Goal: Navigation & Orientation: Find specific page/section

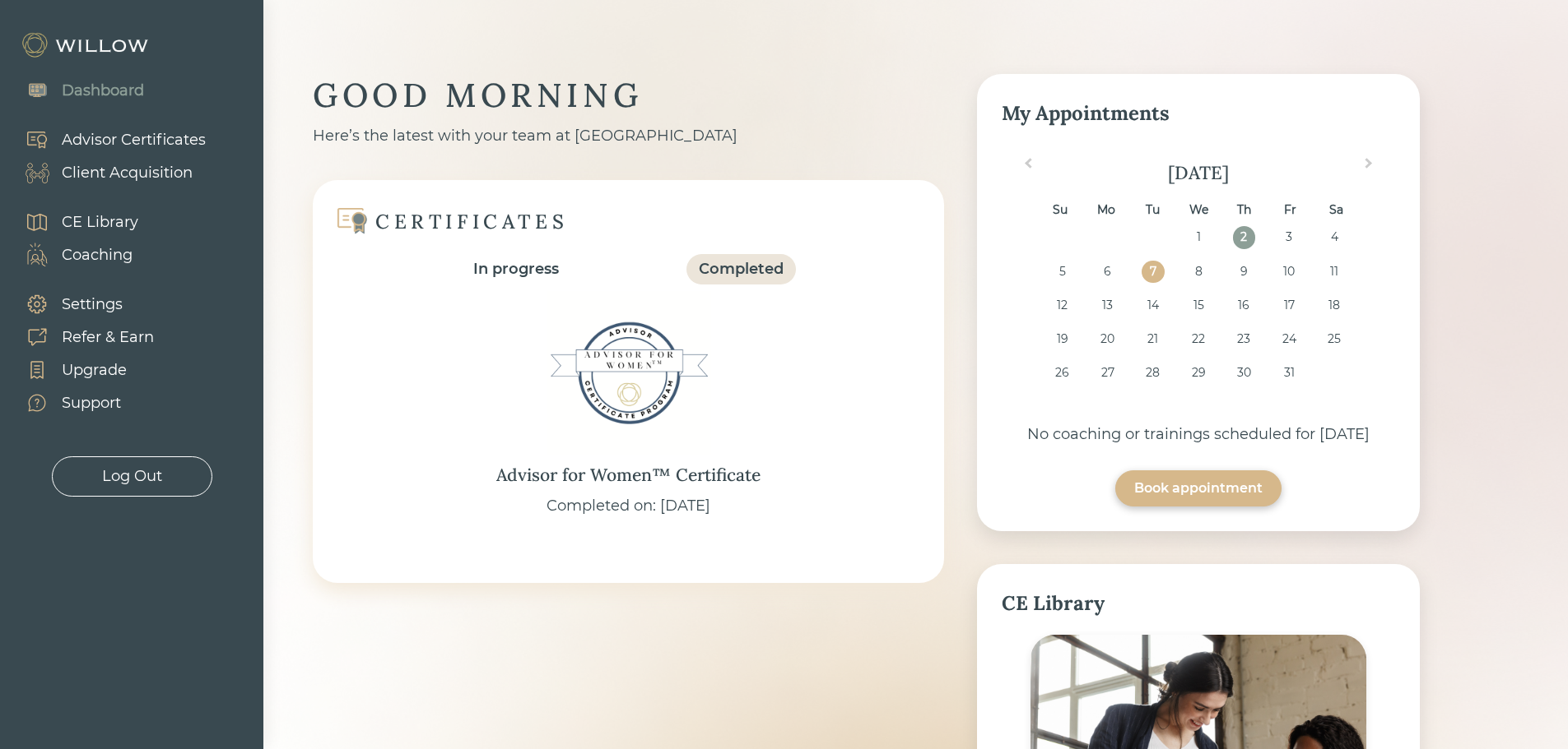
click at [745, 280] on div "Completed" at bounding box center [741, 270] width 85 height 22
click at [110, 87] on div "Dashboard" at bounding box center [103, 91] width 82 height 22
click at [105, 138] on div "Advisor Certificates" at bounding box center [134, 140] width 144 height 22
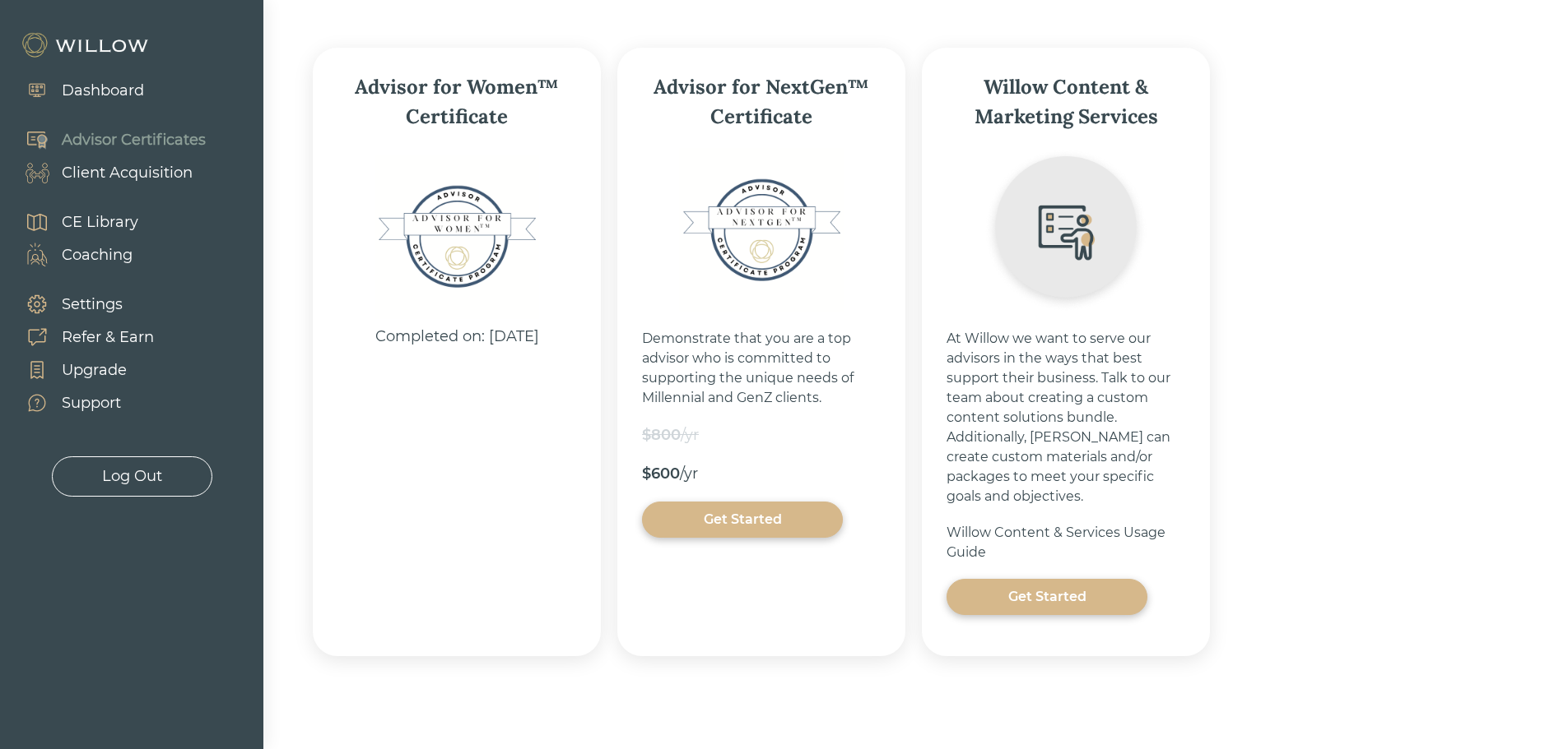
scroll to position [262, 0]
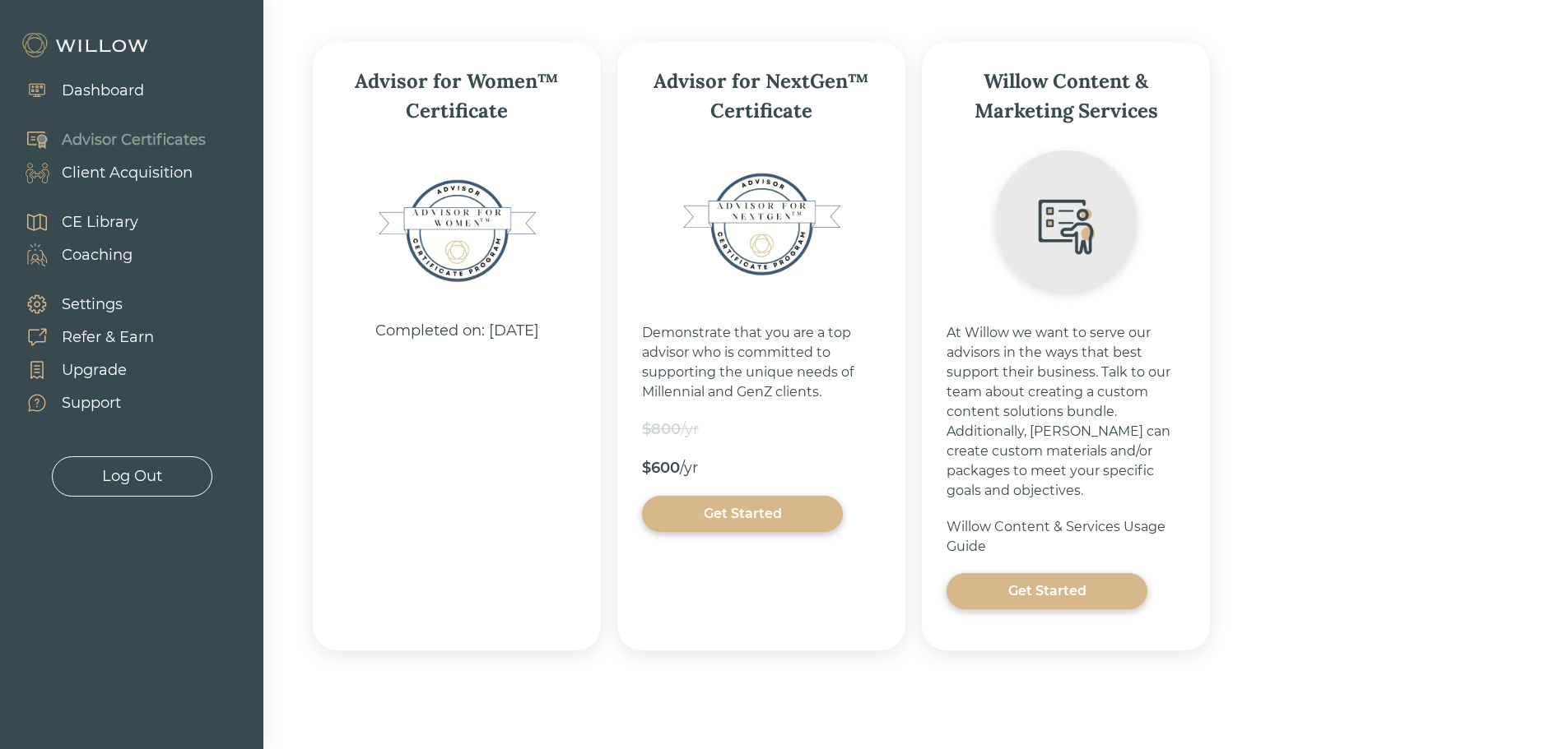
click at [1039, 596] on div "Get Started" at bounding box center [1047, 591] width 163 height 20
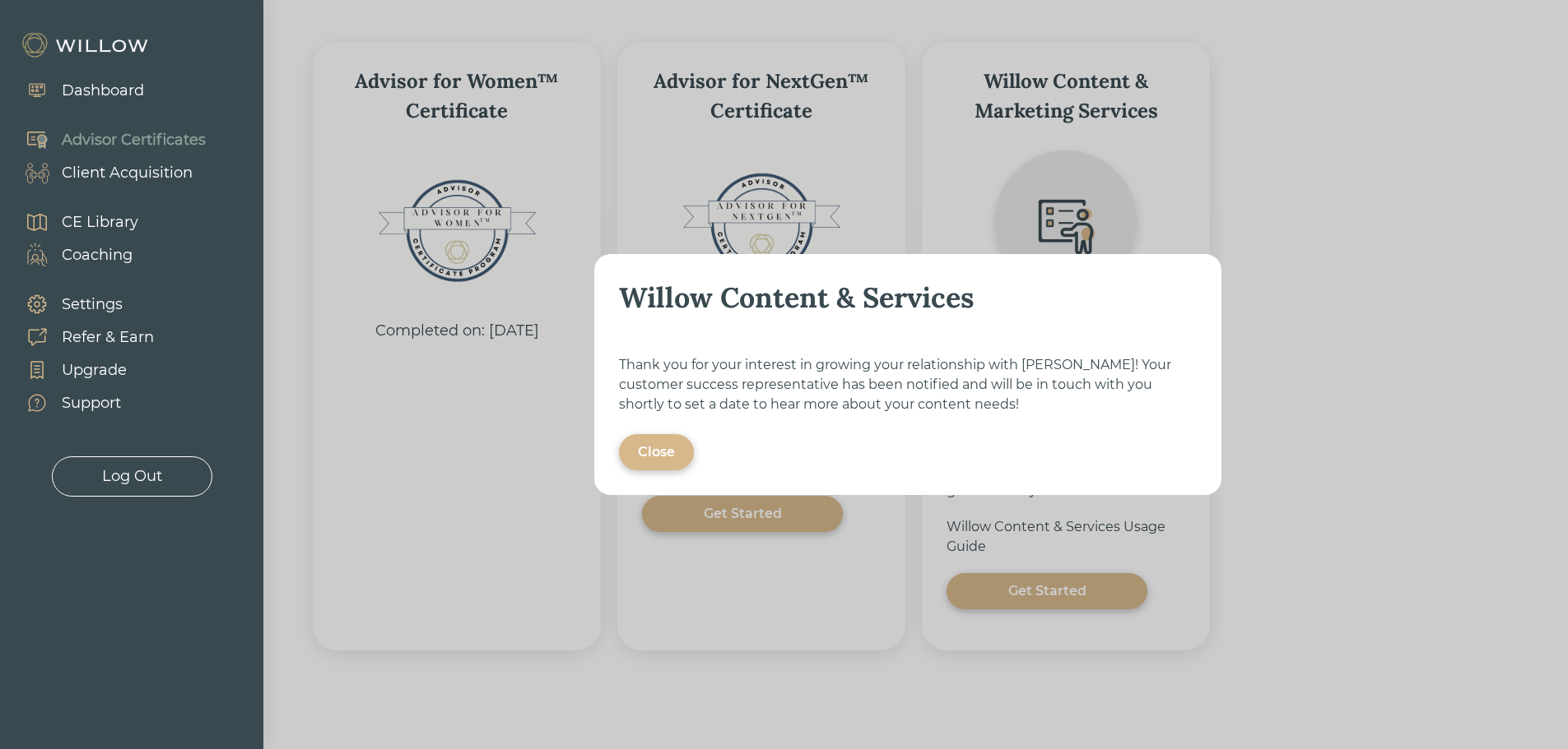
click at [658, 449] on div "Close" at bounding box center [657, 452] width 37 height 20
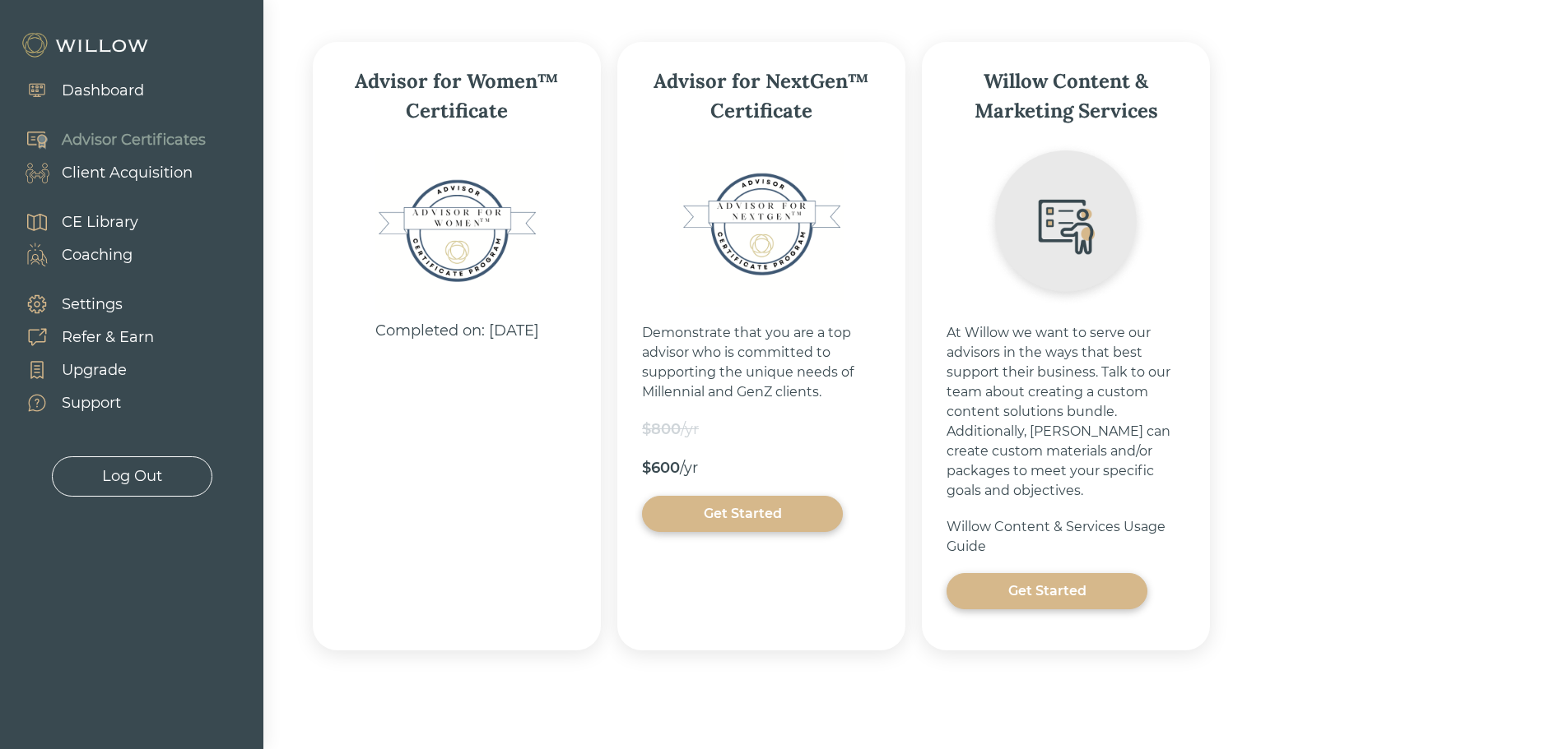
click at [92, 219] on div "CE Library" at bounding box center [100, 223] width 77 height 22
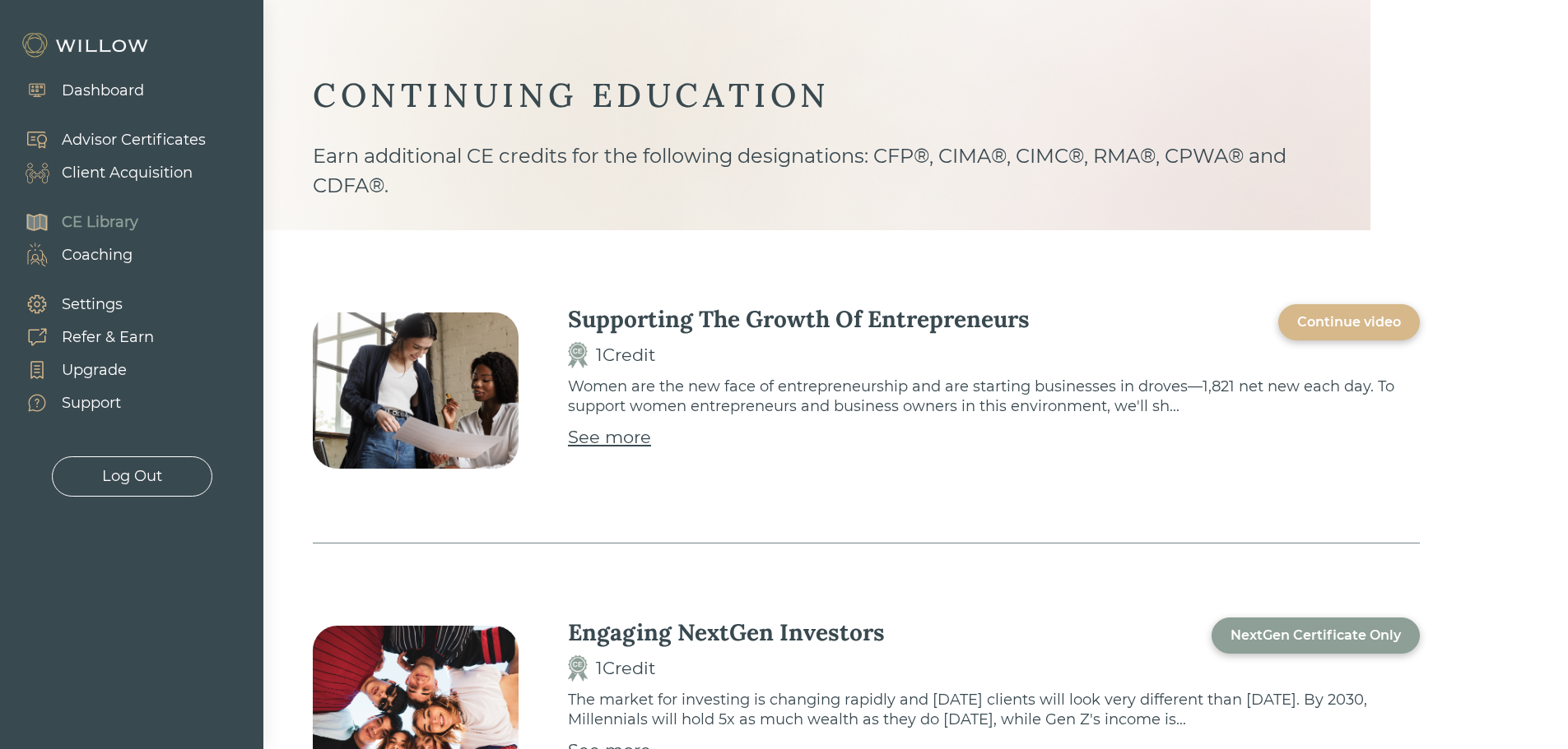
click at [91, 297] on div "Settings" at bounding box center [92, 305] width 61 height 22
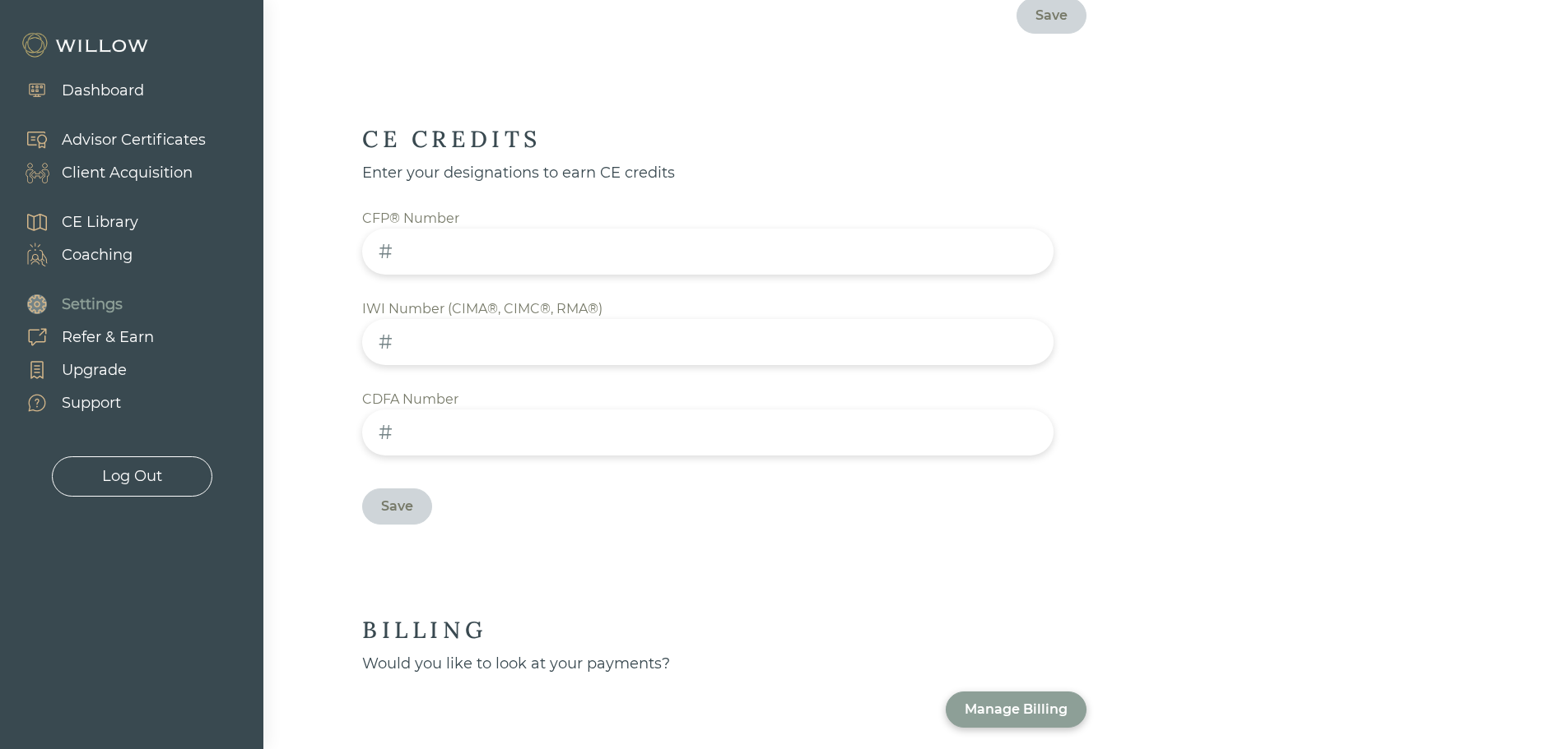
scroll to position [881, 0]
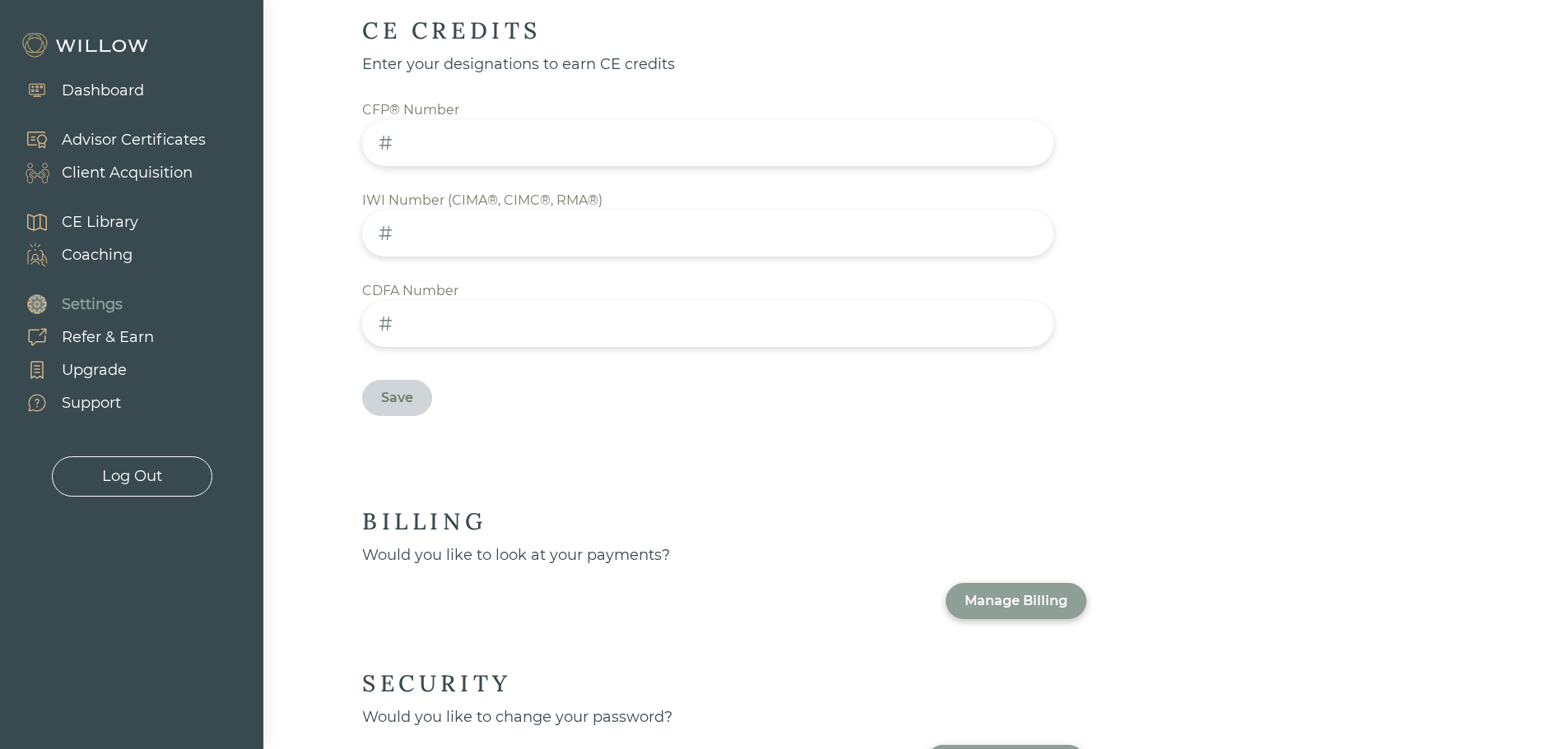
click at [122, 86] on div "Dashboard" at bounding box center [103, 91] width 82 height 22
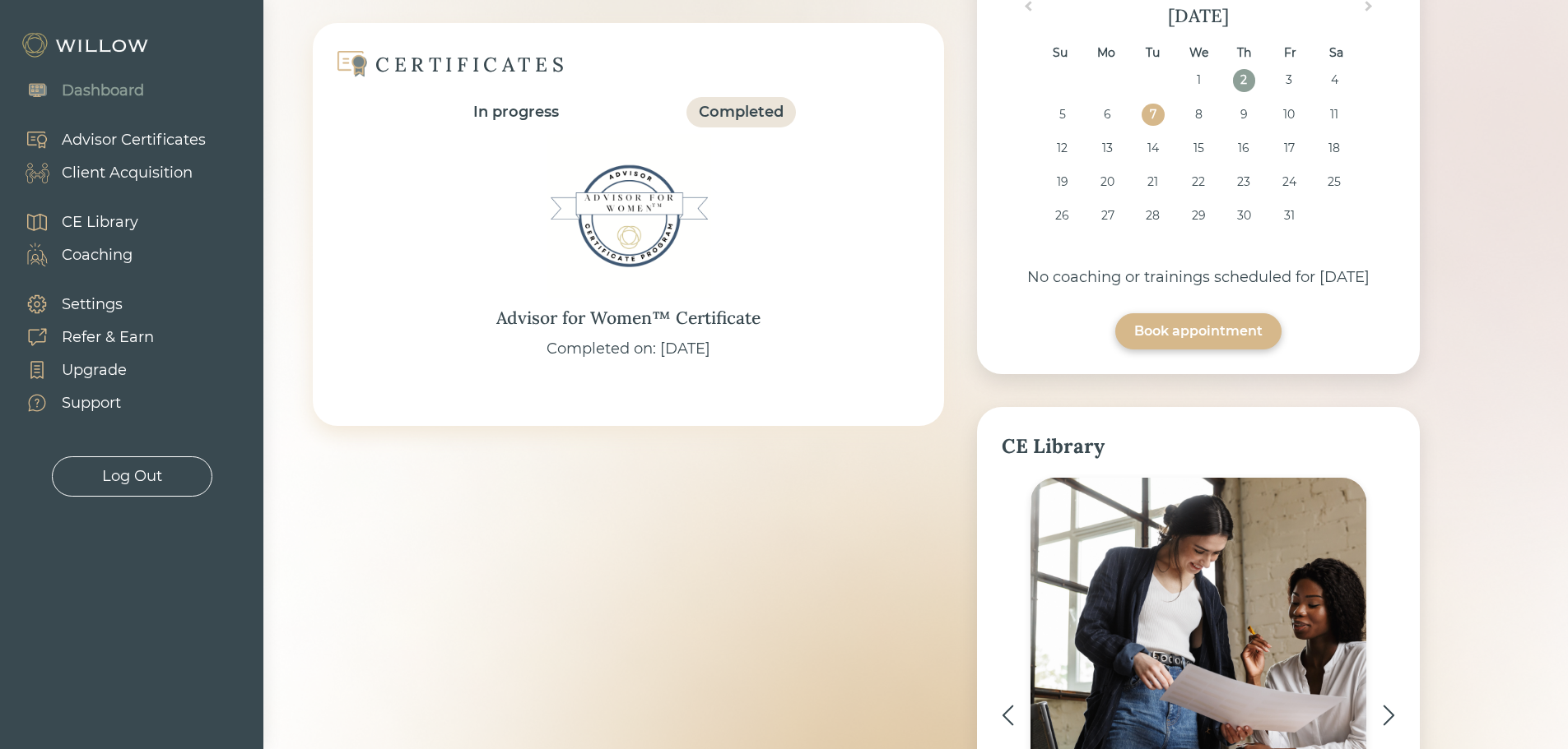
scroll to position [155, 0]
click at [107, 131] on div "Advisor Certificates" at bounding box center [134, 140] width 144 height 22
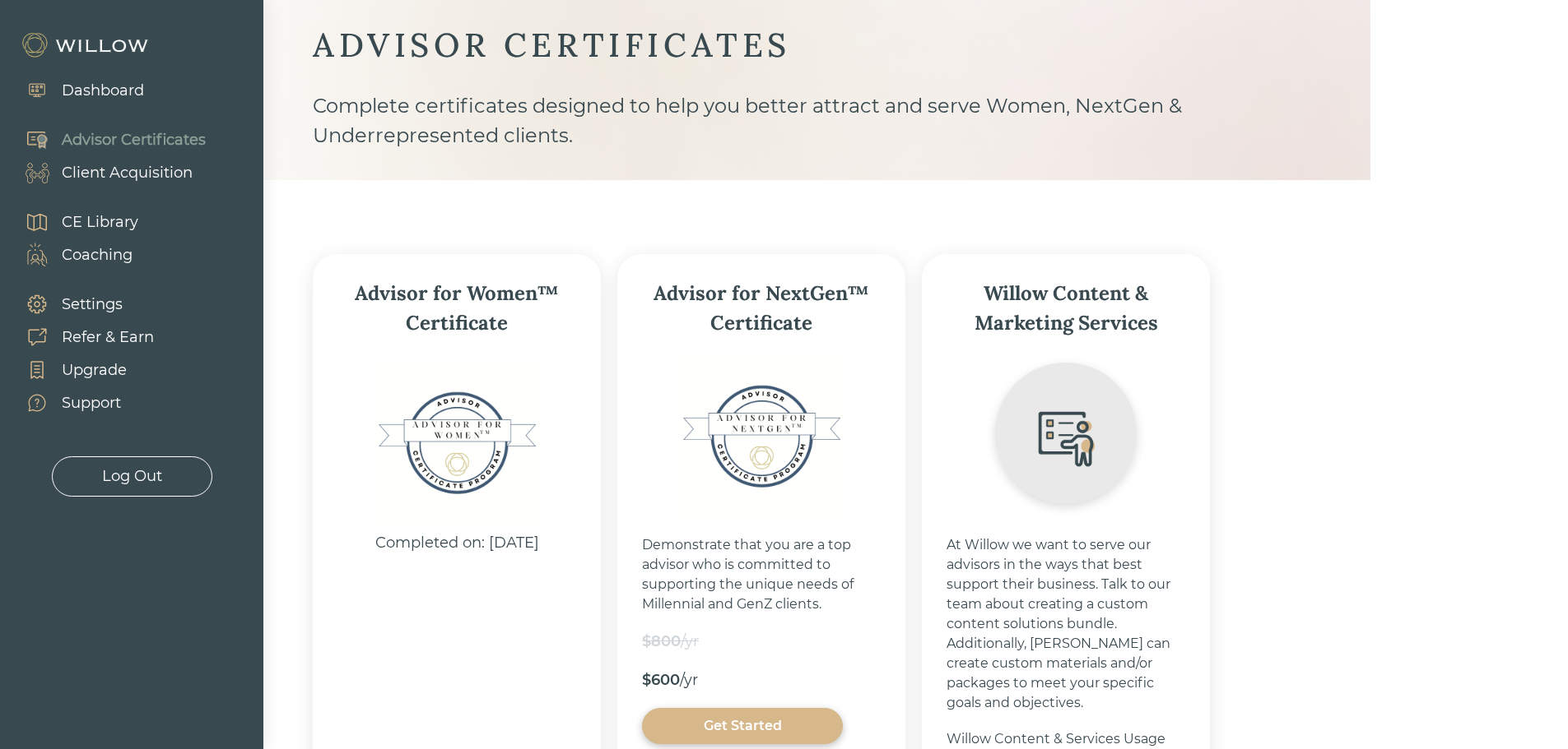
scroll to position [262, 0]
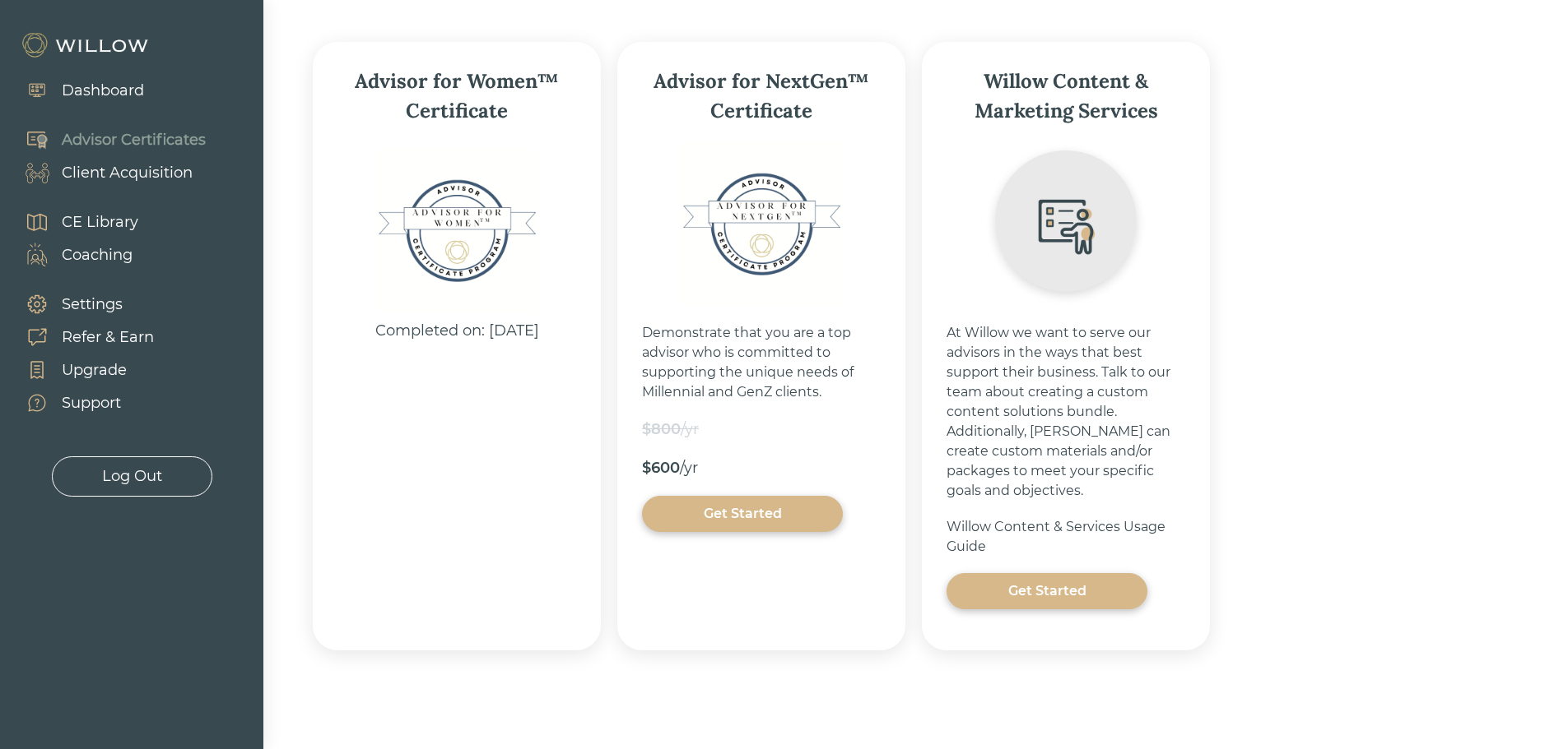
click at [419, 333] on div "Completed on: 10/06/2025" at bounding box center [457, 331] width 164 height 22
click at [93, 301] on div "Settings" at bounding box center [92, 305] width 61 height 22
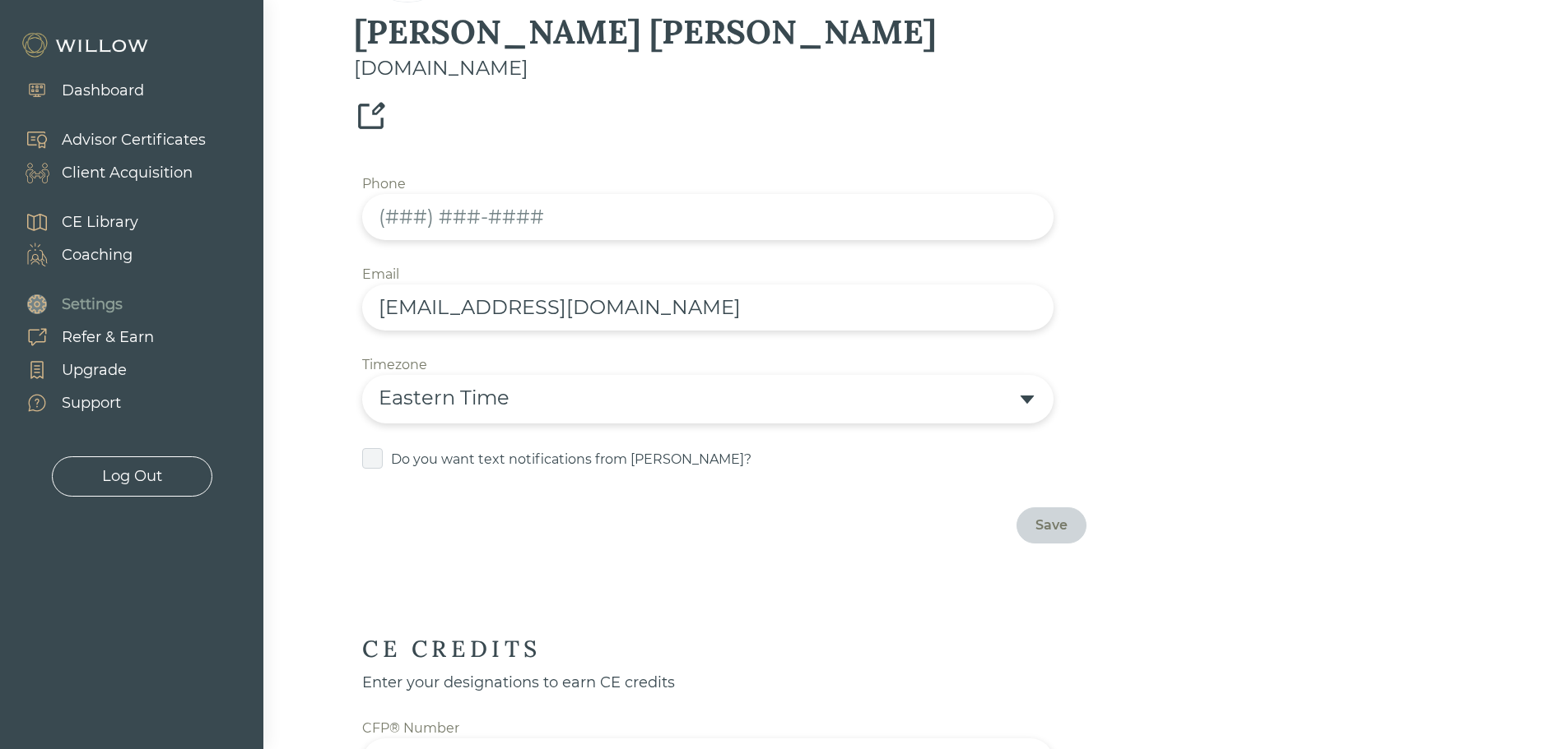
click at [90, 374] on div "Upgrade" at bounding box center [94, 371] width 65 height 22
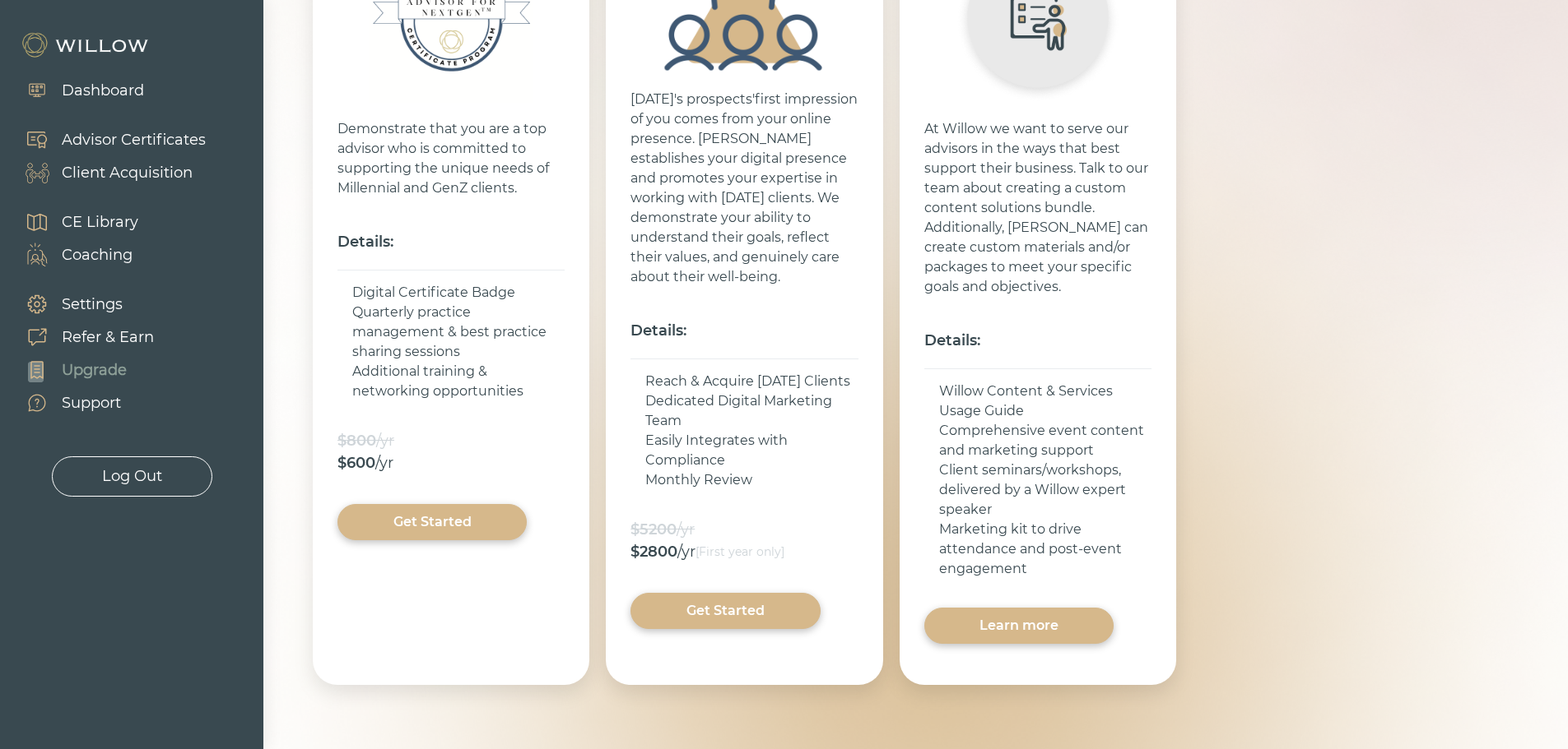
scroll to position [411, 0]
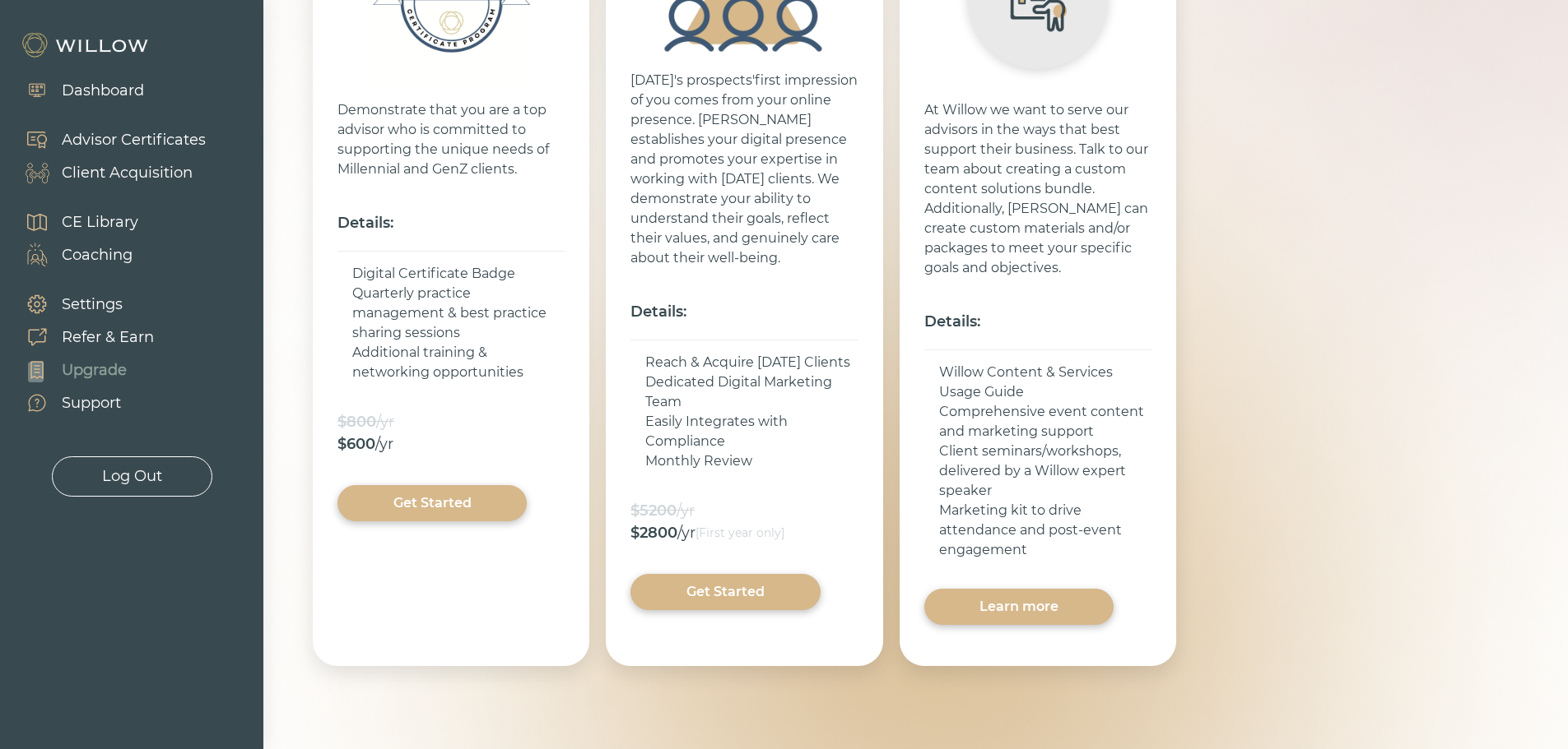
click at [1047, 612] on div "Learn more" at bounding box center [1019, 607] width 152 height 20
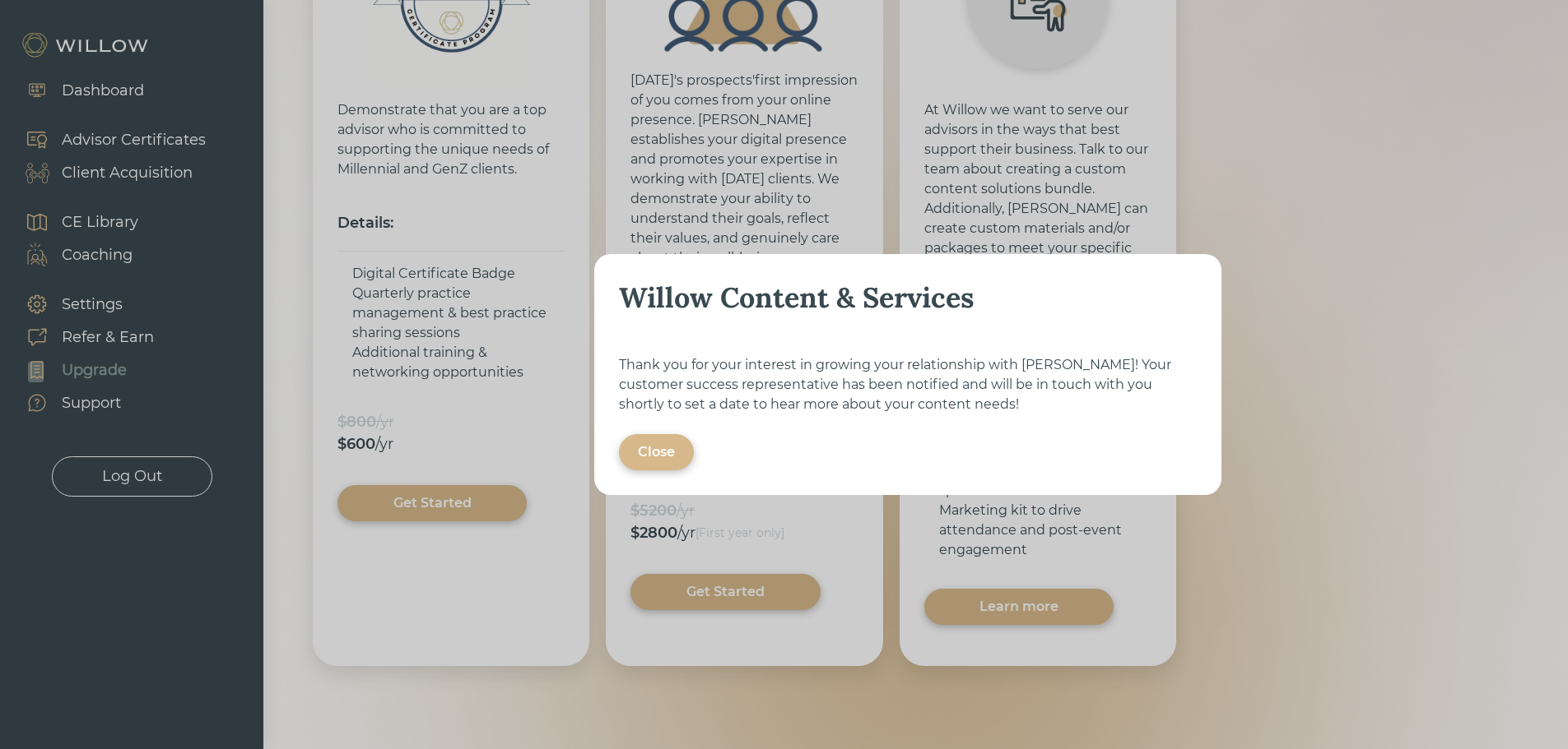
click at [661, 467] on div "Close" at bounding box center [657, 452] width 75 height 37
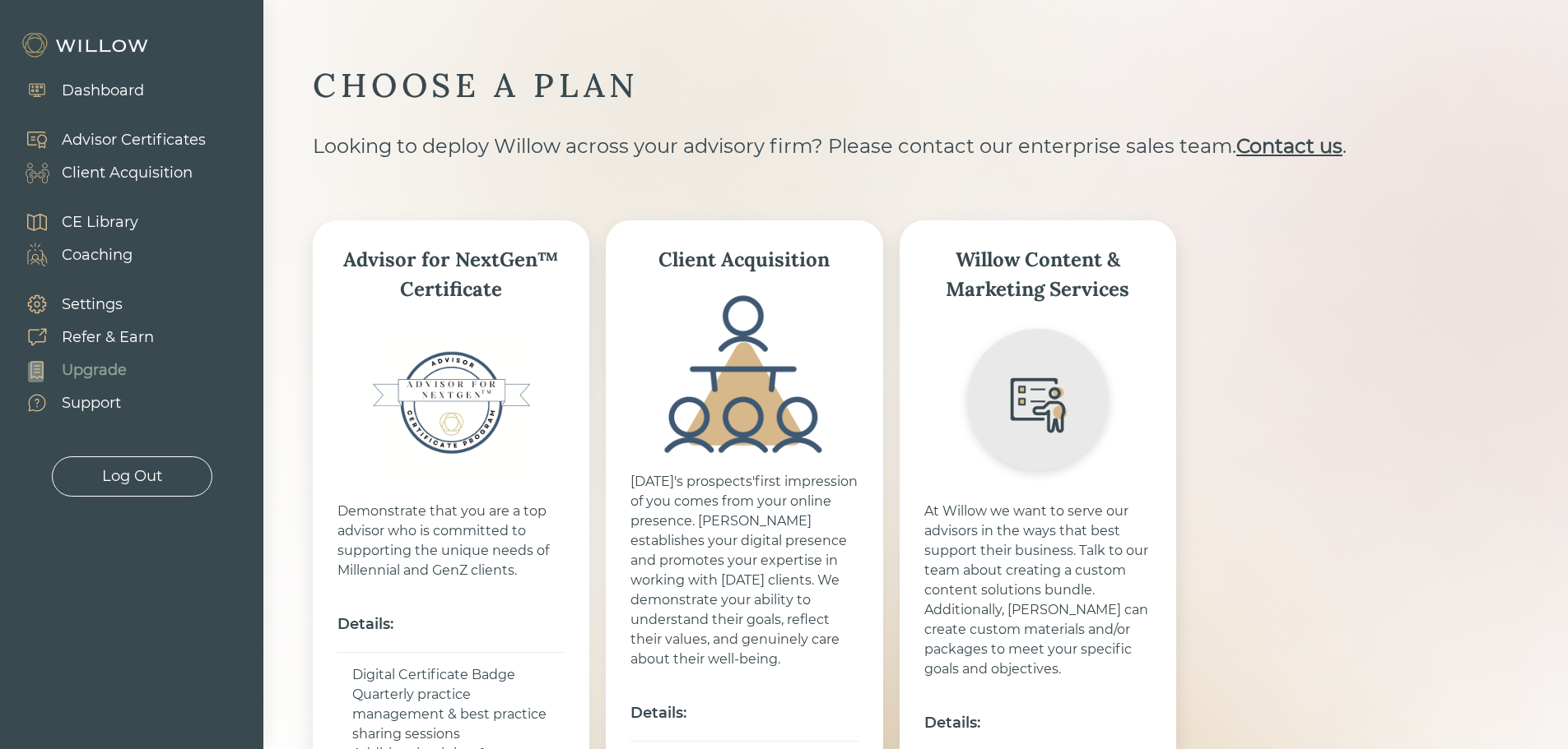
scroll to position [0, 0]
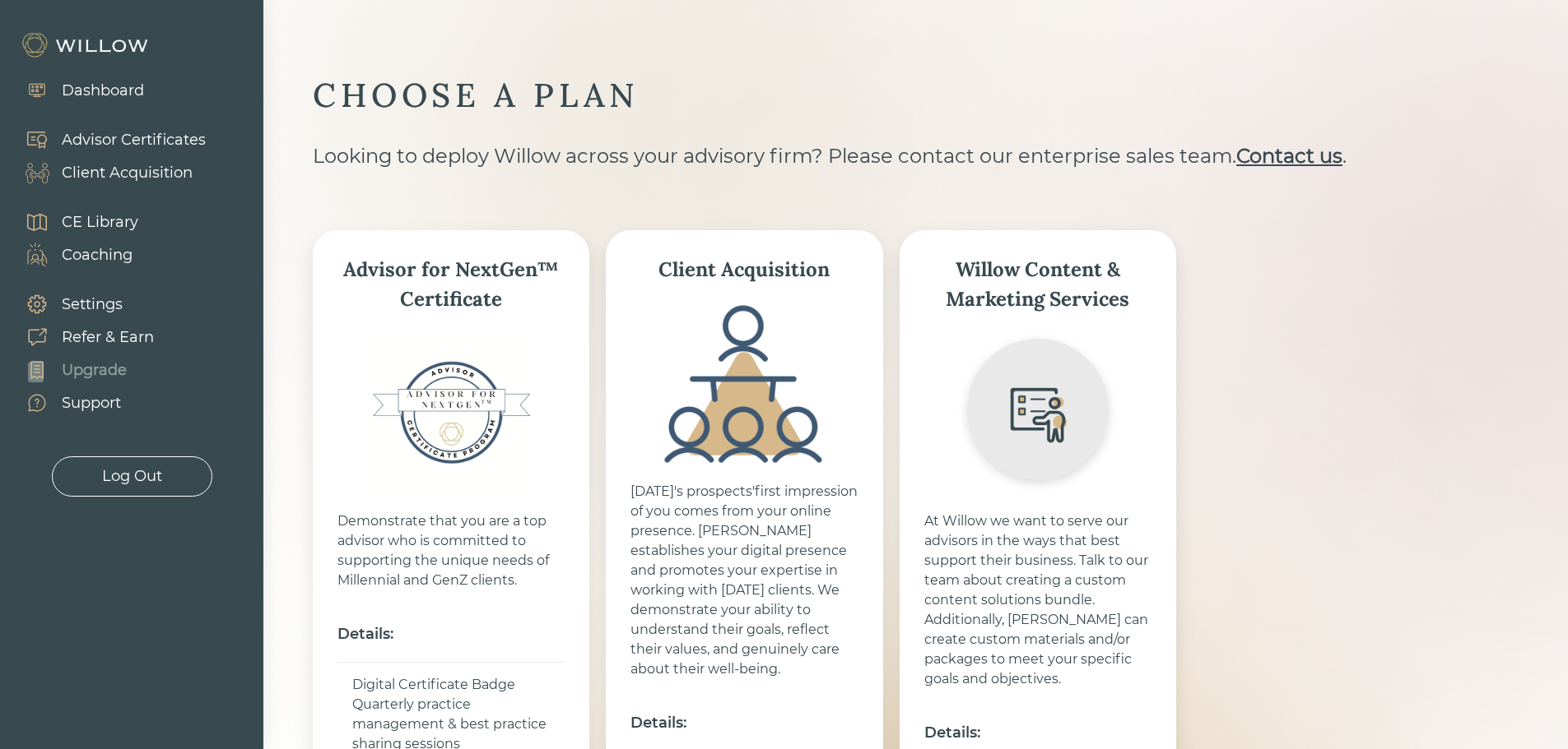
click at [79, 90] on div "Dashboard" at bounding box center [103, 91] width 82 height 22
